Goal: Book appointment/travel/reservation

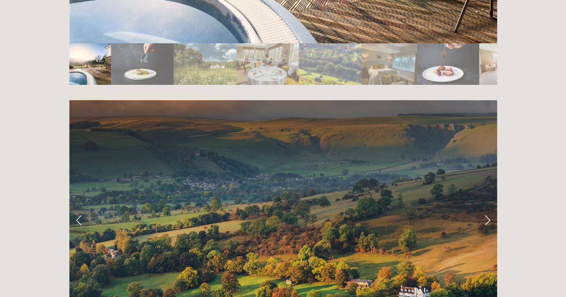
scroll to position [1744, 0]
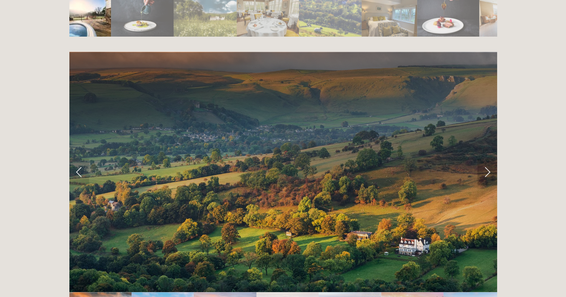
click at [487, 159] on link "Next Slide" at bounding box center [487, 172] width 20 height 27
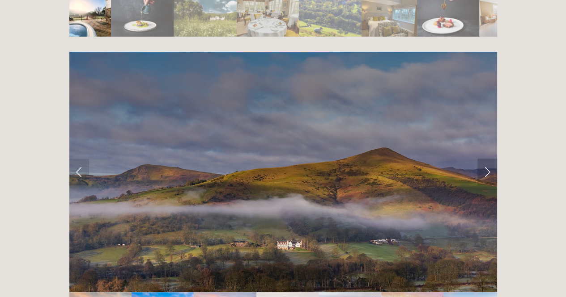
click at [487, 159] on link "Next Slide" at bounding box center [487, 172] width 20 height 27
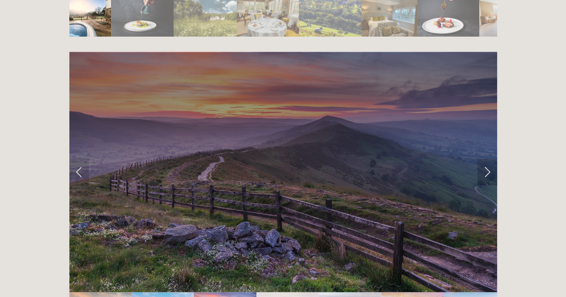
click at [487, 159] on link "Next Slide" at bounding box center [487, 172] width 20 height 27
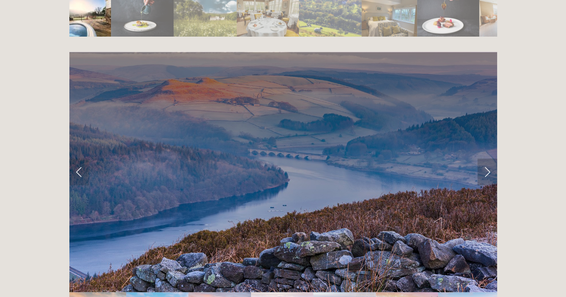
click at [487, 159] on link "Next Slide" at bounding box center [487, 172] width 20 height 27
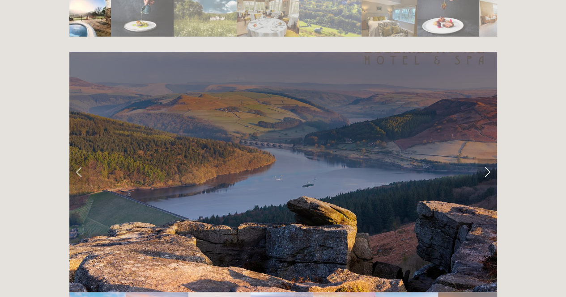
click at [487, 159] on link "Next Slide" at bounding box center [487, 172] width 20 height 27
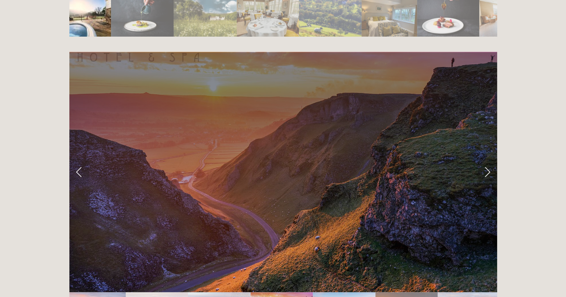
click at [483, 159] on link "Next Slide" at bounding box center [487, 172] width 20 height 27
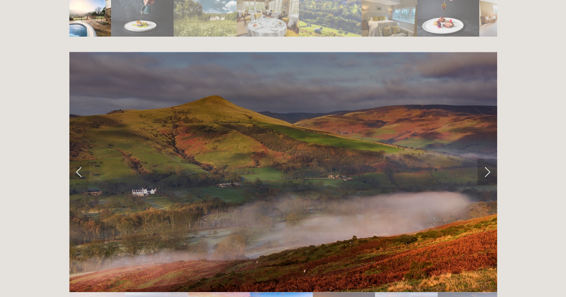
click at [483, 159] on link "Next Slide" at bounding box center [487, 172] width 20 height 27
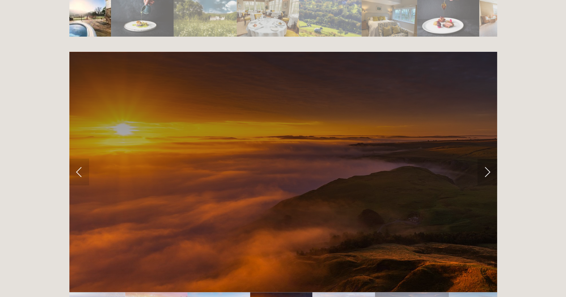
click at [483, 159] on link "Next Slide" at bounding box center [487, 172] width 20 height 27
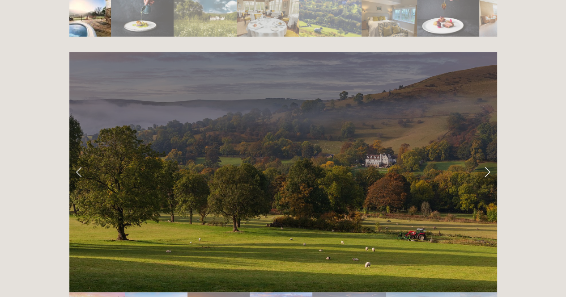
click at [483, 159] on link "Next Slide" at bounding box center [487, 172] width 20 height 27
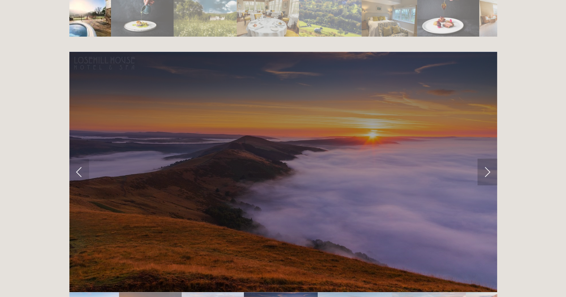
click at [483, 159] on link "Next Slide" at bounding box center [487, 172] width 20 height 27
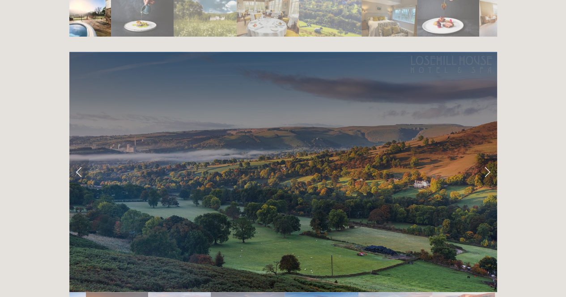
click at [483, 159] on link "Next Slide" at bounding box center [487, 172] width 20 height 27
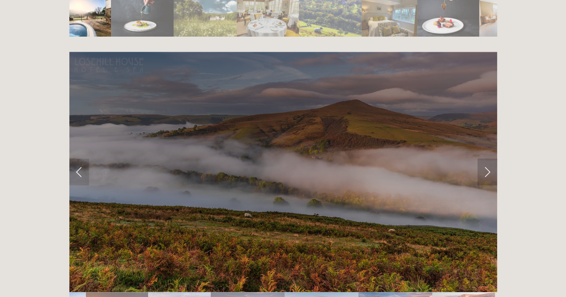
click at [483, 159] on link "Next Slide" at bounding box center [487, 172] width 20 height 27
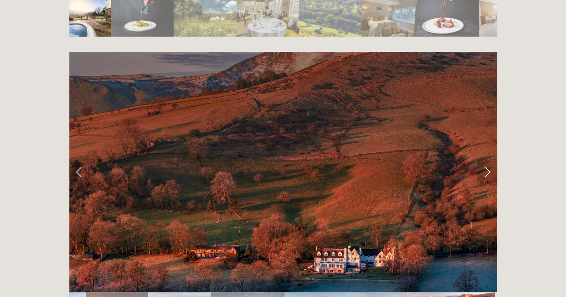
click at [483, 159] on link "Next Slide" at bounding box center [487, 172] width 20 height 27
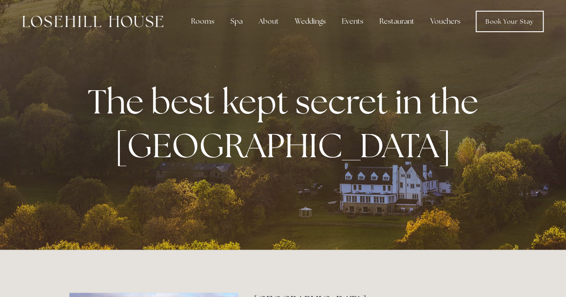
scroll to position [0, 0]
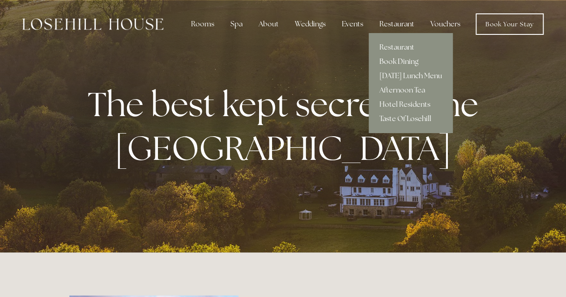
click at [394, 60] on link "Book Dining" at bounding box center [411, 62] width 84 height 14
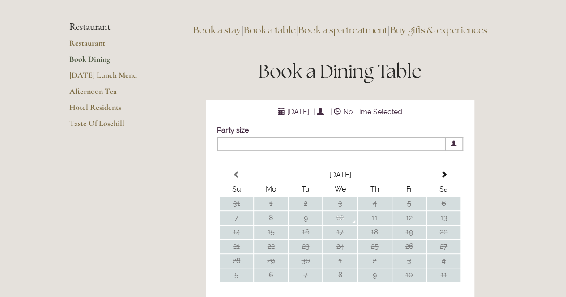
scroll to position [179, 0]
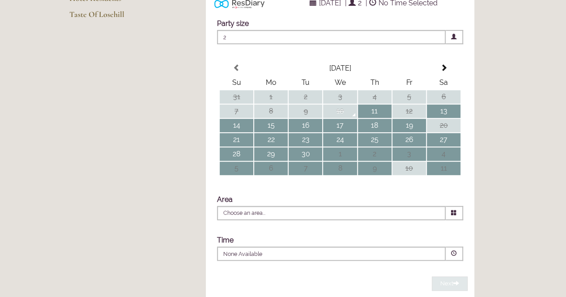
click at [225, 44] on span "2" at bounding box center [331, 37] width 229 height 14
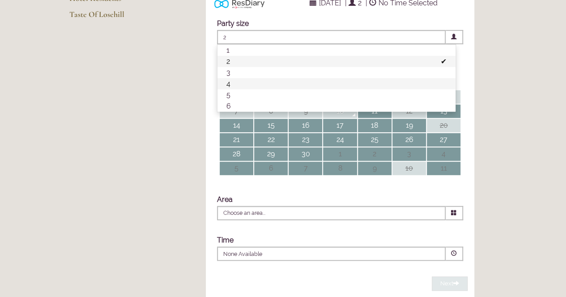
click at [228, 89] on li "4" at bounding box center [336, 83] width 238 height 11
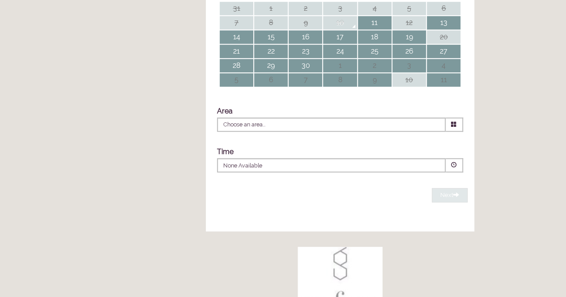
scroll to position [268, 0]
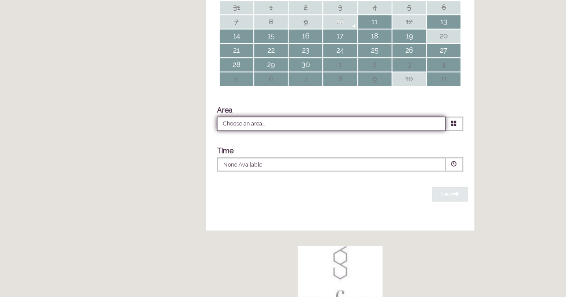
click at [230, 131] on input "Choose an area..." at bounding box center [331, 124] width 229 height 14
click at [242, 57] on td "21" at bounding box center [237, 50] width 34 height 13
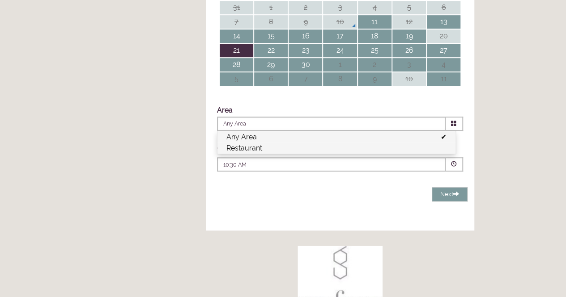
click at [229, 154] on li "Restaurant" at bounding box center [336, 148] width 238 height 11
type input "Restaurant"
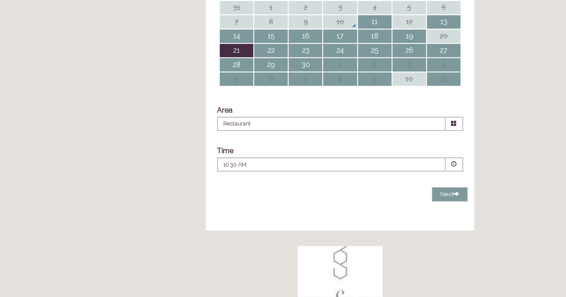
click at [233, 169] on p "10:30 AM" at bounding box center [304, 165] width 162 height 8
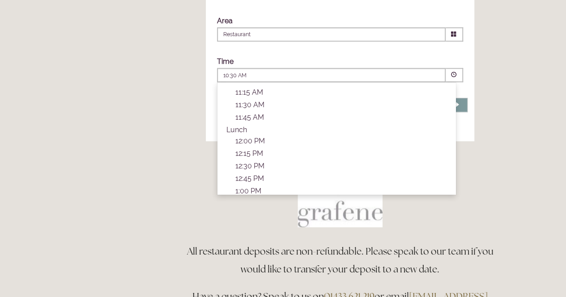
scroll to position [0, 0]
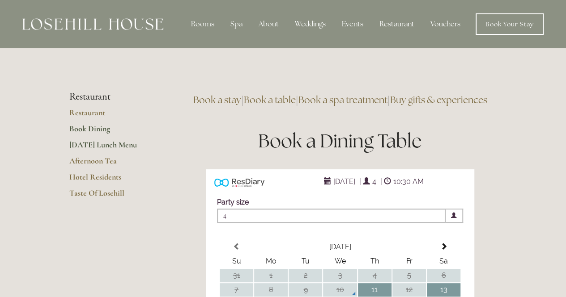
click at [127, 142] on link "[DATE] Lunch Menu" at bounding box center [111, 148] width 85 height 16
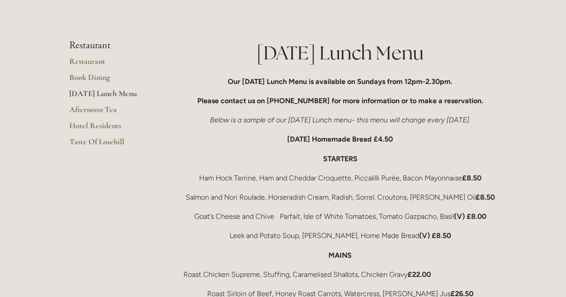
scroll to position [134, 0]
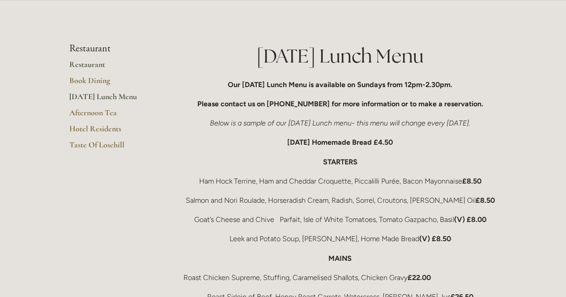
click at [87, 65] on link "Restaurant" at bounding box center [111, 67] width 85 height 16
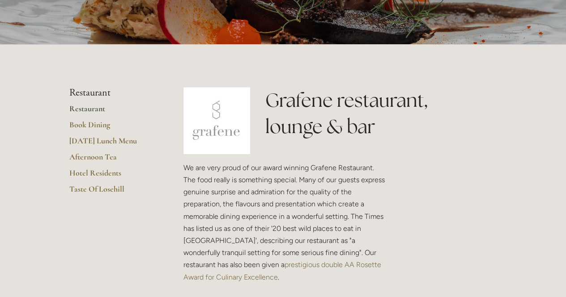
scroll to position [89, 0]
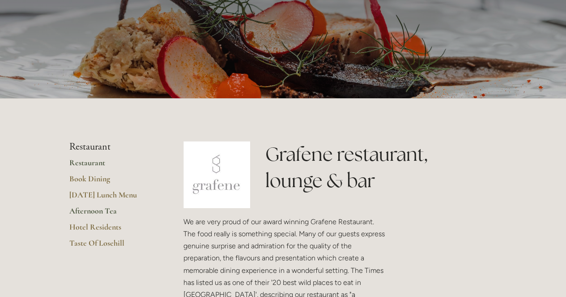
click at [103, 210] on link "Afternoon Tea" at bounding box center [111, 214] width 85 height 16
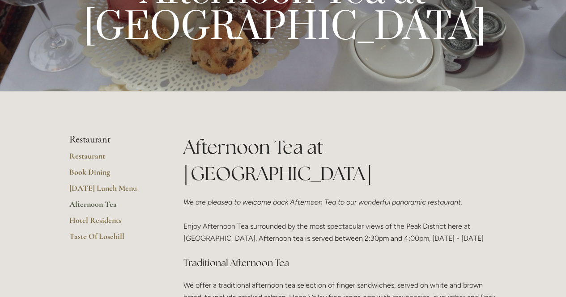
scroll to position [89, 0]
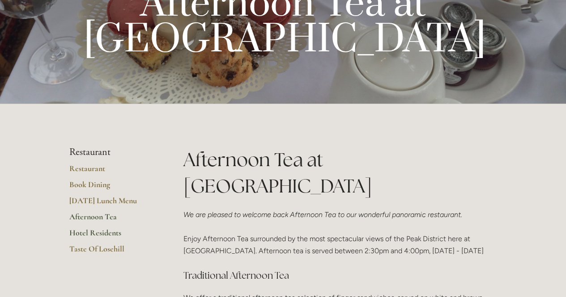
click at [87, 232] on link "Hotel Residents" at bounding box center [111, 236] width 85 height 16
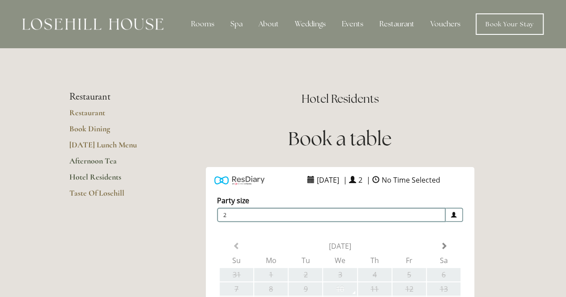
click at [96, 159] on link "Afternoon Tea" at bounding box center [111, 164] width 85 height 16
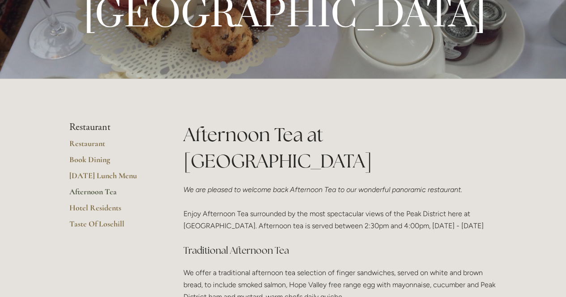
scroll to position [134, 0]
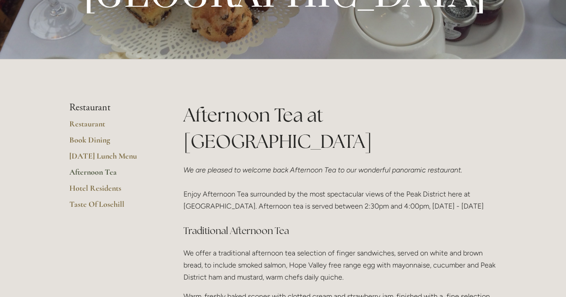
click at [97, 155] on link "[DATE] Lunch Menu" at bounding box center [111, 159] width 85 height 16
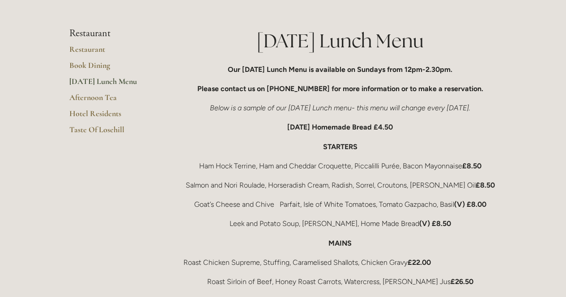
scroll to position [134, 0]
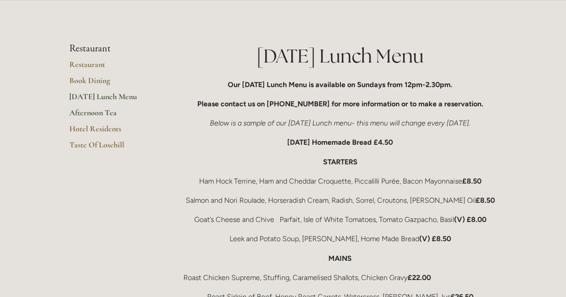
click at [110, 112] on link "Afternoon Tea" at bounding box center [111, 116] width 85 height 16
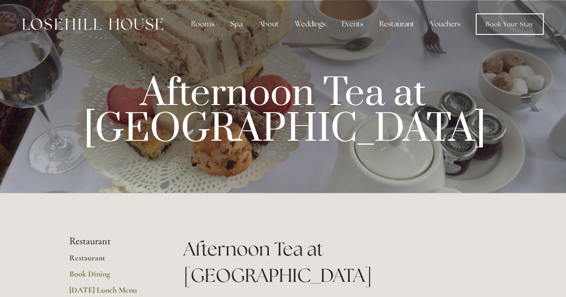
click at [92, 258] on link "Restaurant" at bounding box center [111, 261] width 85 height 16
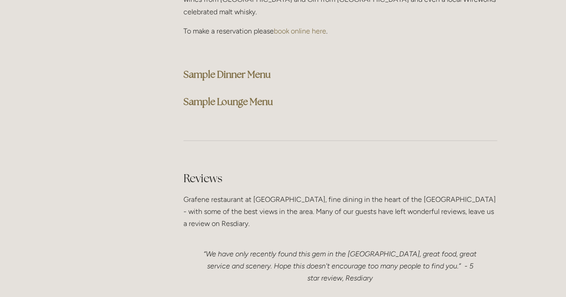
scroll to position [2370, 0]
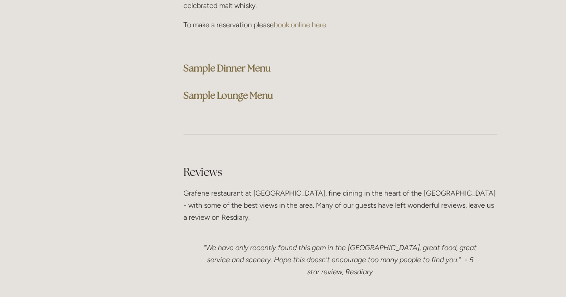
click at [226, 89] on strong "Sample Lounge Menu" at bounding box center [227, 95] width 89 height 12
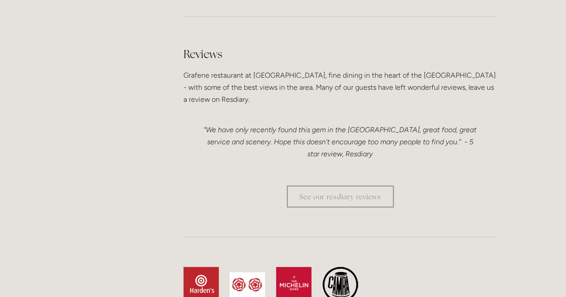
scroll to position [2505, 0]
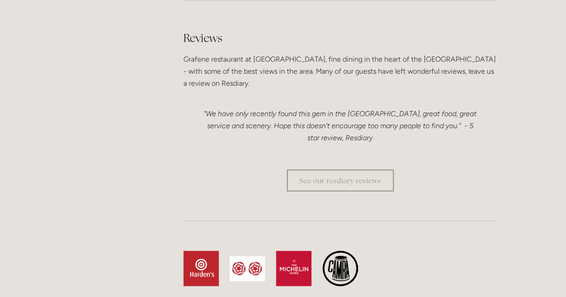
click at [201, 251] on img at bounding box center [200, 268] width 35 height 35
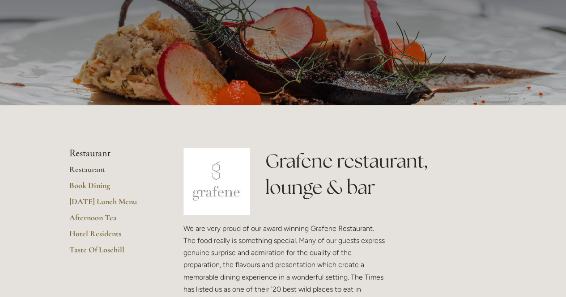
scroll to position [0, 0]
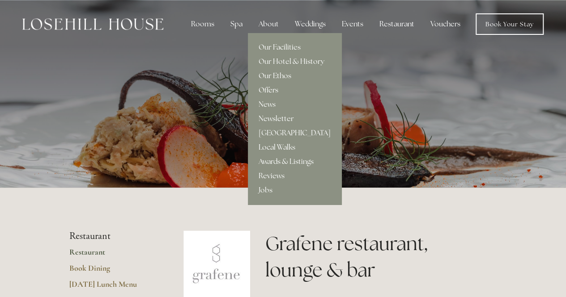
click at [271, 89] on link "Offers" at bounding box center [294, 90] width 93 height 14
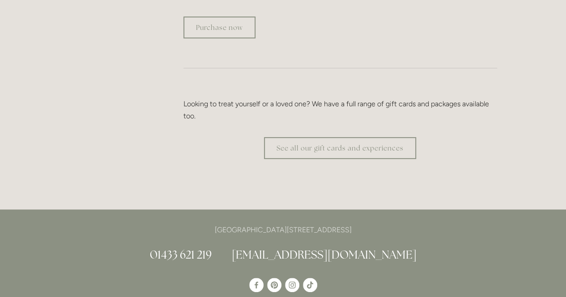
scroll to position [1789, 0]
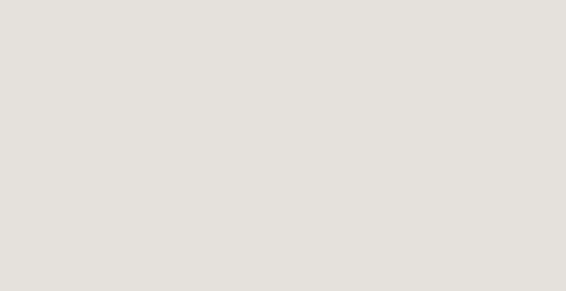
scroll to position [492, 0]
